Goal: Task Accomplishment & Management: Complete application form

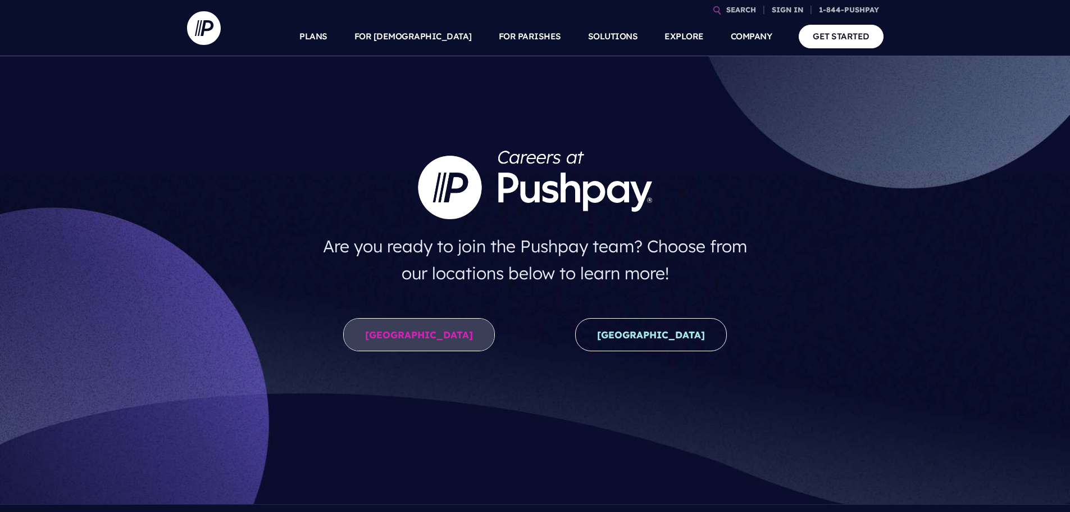
click at [432, 341] on link "United States" at bounding box center [419, 334] width 152 height 33
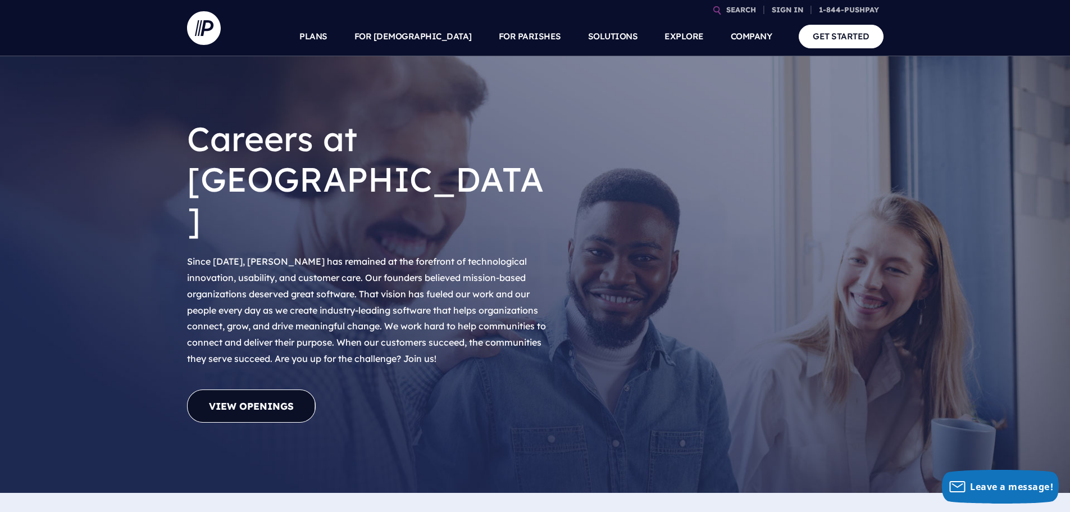
click at [260, 389] on link "View Openings" at bounding box center [251, 405] width 129 height 33
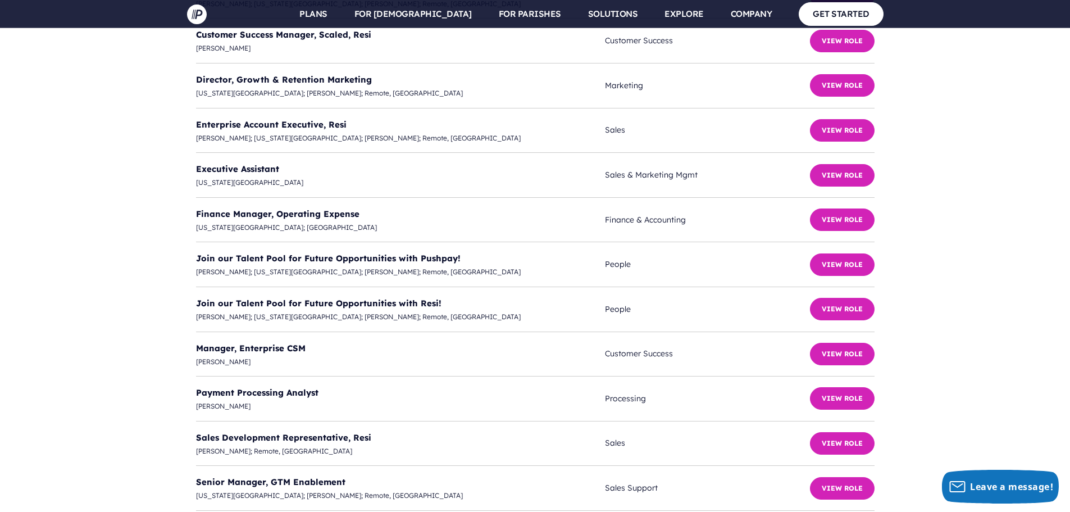
scroll to position [3011, 0]
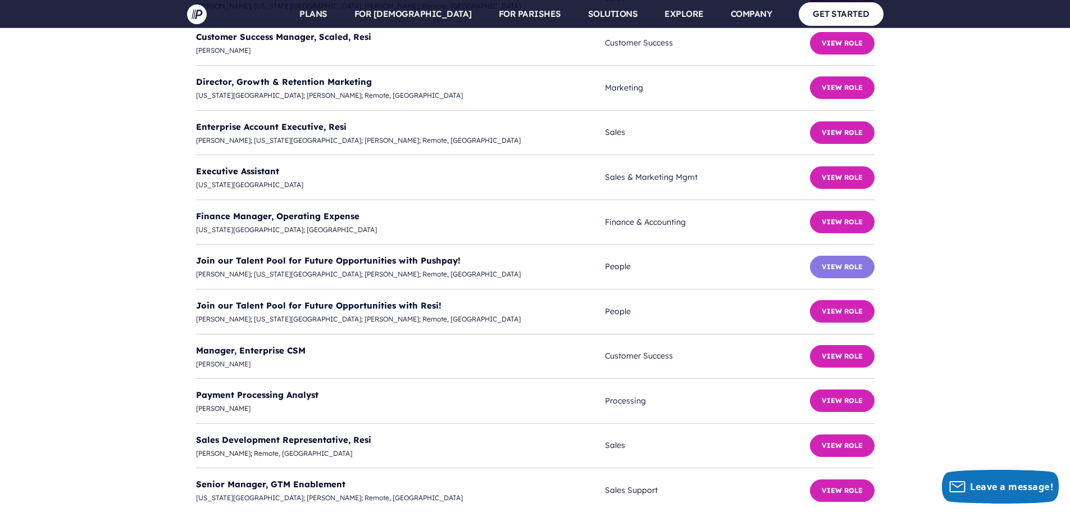
click at [837, 256] on button "View Role" at bounding box center [842, 267] width 65 height 22
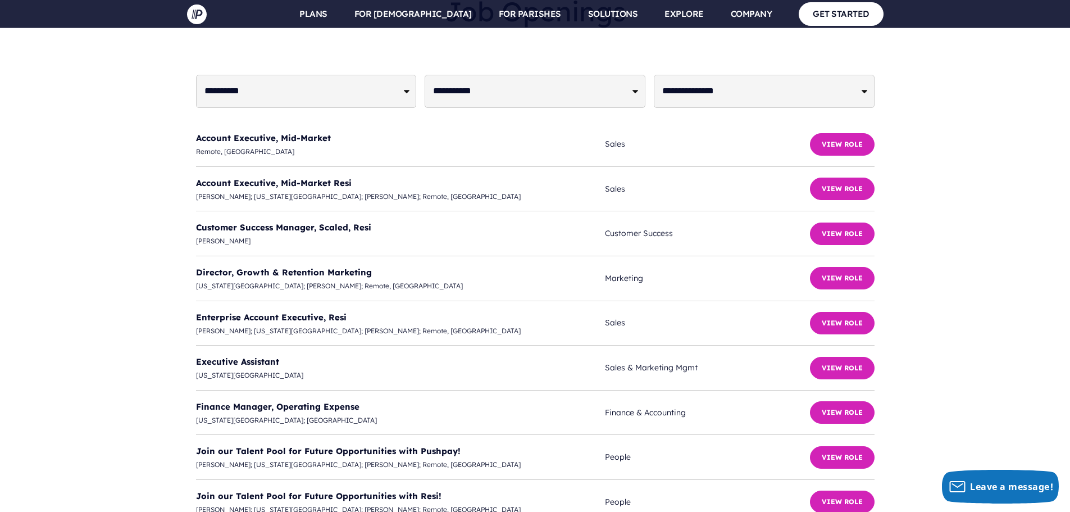
scroll to position [2787, 0]
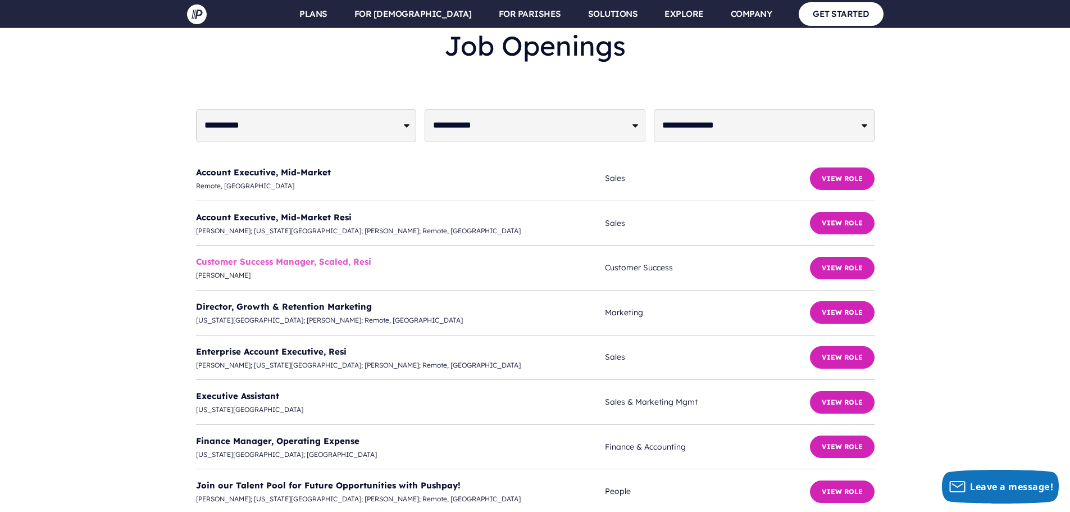
click at [275, 256] on link "Customer Success Manager, Scaled, Resi" at bounding box center [283, 261] width 175 height 11
